Goal: Task Accomplishment & Management: Complete application form

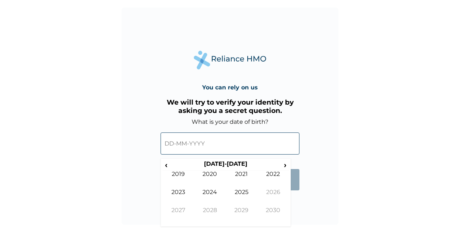
click at [229, 139] on input "text" at bounding box center [230, 143] width 139 height 22
click at [167, 166] on span "‹" at bounding box center [166, 164] width 8 height 9
click at [166, 166] on span "‹" at bounding box center [166, 164] width 8 height 9
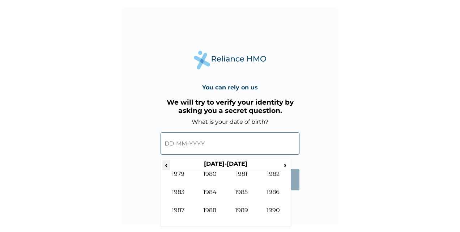
click at [166, 166] on span "‹" at bounding box center [166, 164] width 8 height 9
click at [286, 165] on span "›" at bounding box center [286, 164] width 8 height 9
click at [238, 176] on td "1981" at bounding box center [242, 179] width 32 height 18
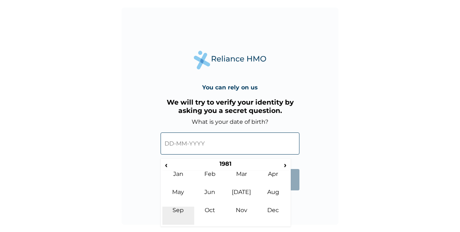
click at [187, 214] on td "Sep" at bounding box center [178, 216] width 32 height 18
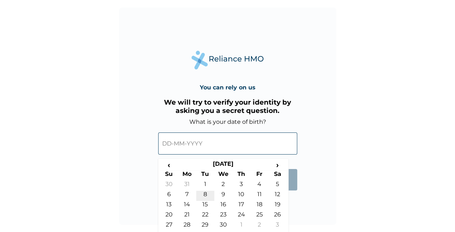
click at [206, 195] on td "8" at bounding box center [205, 196] width 18 height 10
type input "[DATE]"
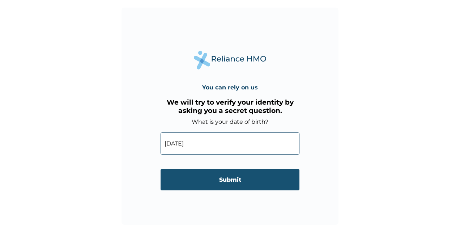
click at [233, 181] on input "Submit" at bounding box center [230, 179] width 139 height 21
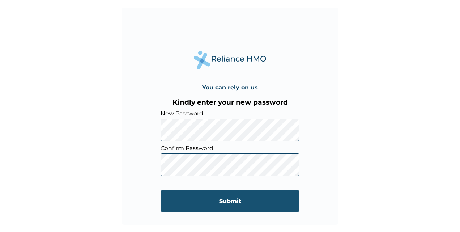
click at [251, 205] on input "Submit" at bounding box center [230, 200] width 139 height 21
